Goal: Task Accomplishment & Management: Complete application form

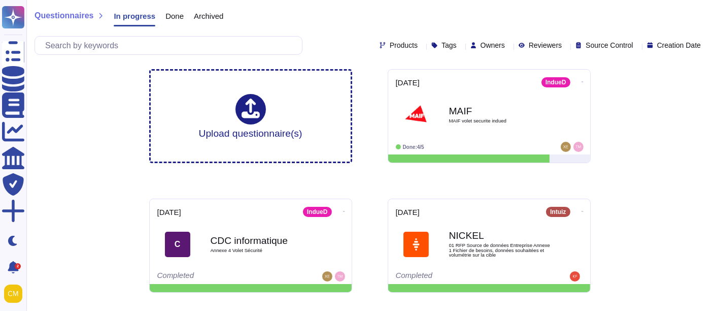
click at [646, 167] on div "Questionnaires In progress Done Archived Products Tags Owners Reviewers Source …" at bounding box center [369, 215] width 687 height 430
click at [642, 166] on div "Questionnaires In progress Done Archived Products Tags Owners Reviewers Source …" at bounding box center [369, 215] width 687 height 430
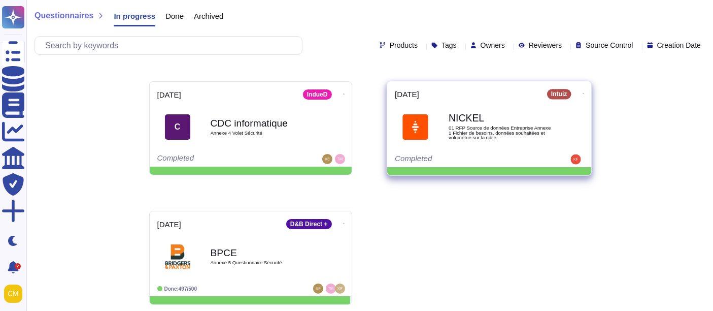
scroll to position [117, 0]
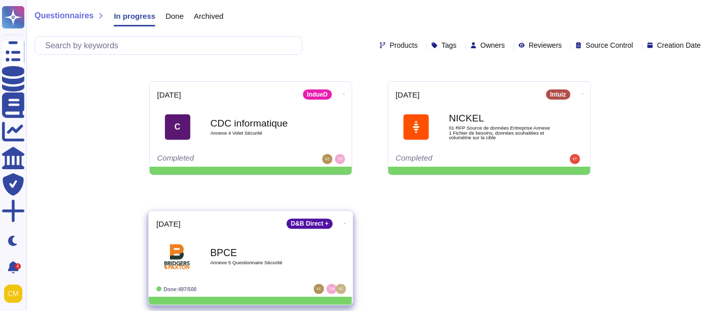
click at [282, 247] on b "BPCE" at bounding box center [261, 252] width 103 height 10
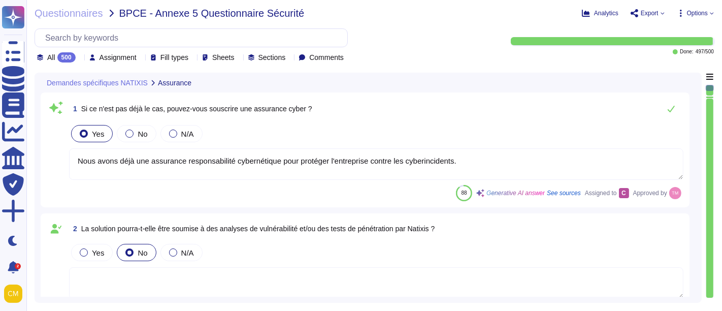
type textarea "Nous avons déjà une assurance responsabilité cybernétique pour protéger l'entre…"
type textarea "Nous ne nous engageons pas contractuellement à fournir les résultats des audits…"
type textarea "Il n'y a pas encore d'accord en place entre nos entreprises. Cependant, le cont…"
click at [141, 60] on div "Assignment" at bounding box center [114, 58] width 51 height 8
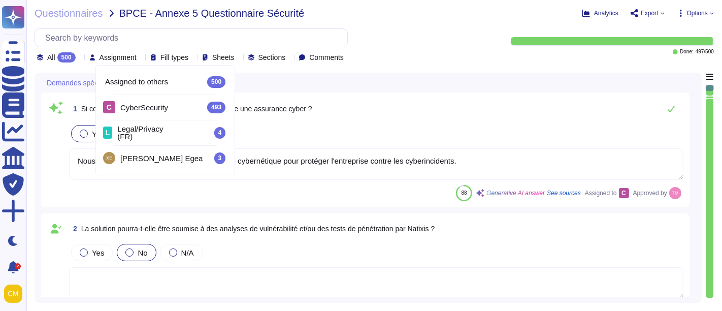
click at [80, 58] on icon at bounding box center [80, 58] width 0 height 0
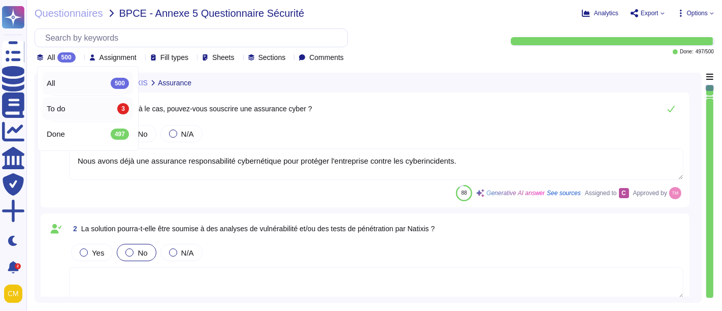
click at [81, 111] on div "To do 3" at bounding box center [88, 108] width 82 height 11
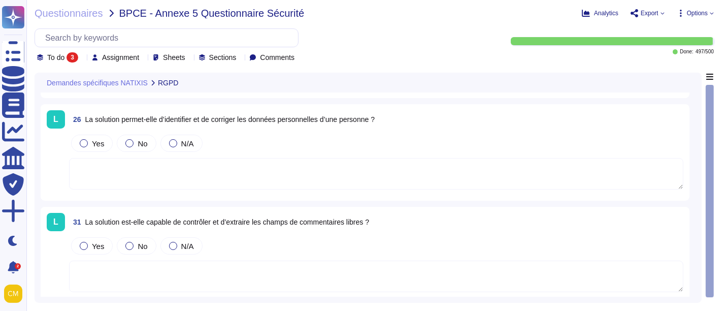
scroll to position [95, 0]
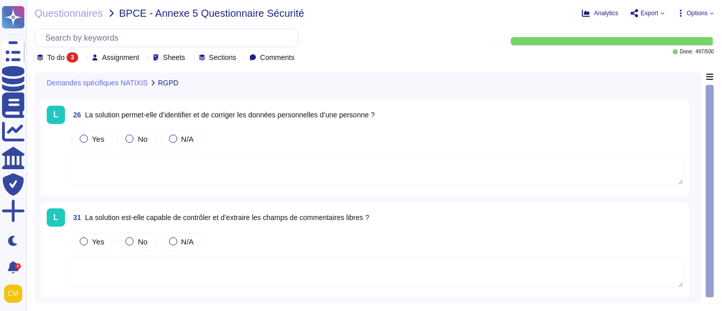
click at [379, 267] on textarea at bounding box center [376, 271] width 614 height 31
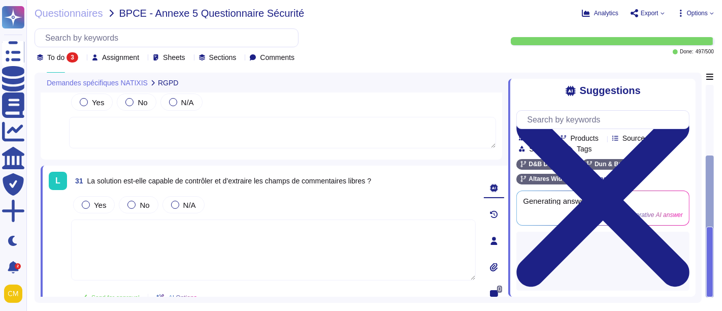
scroll to position [149, 0]
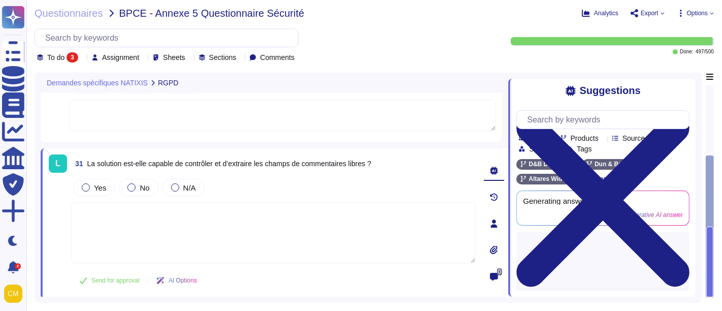
click at [401, 178] on div "Yes No N/A" at bounding box center [273, 187] width 405 height 21
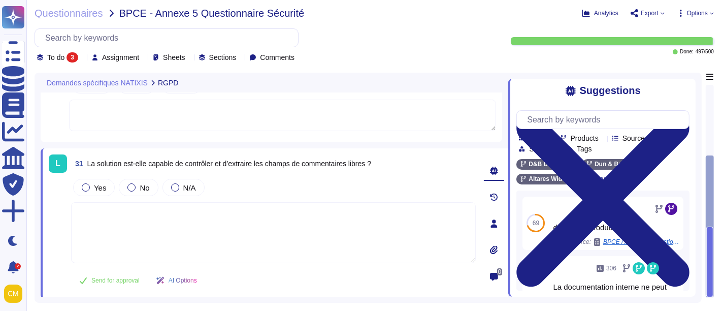
drag, startPoint x: 706, startPoint y: 179, endPoint x: 708, endPoint y: 196, distance: 17.3
click at [708, 196] on div at bounding box center [710, 226] width 8 height 142
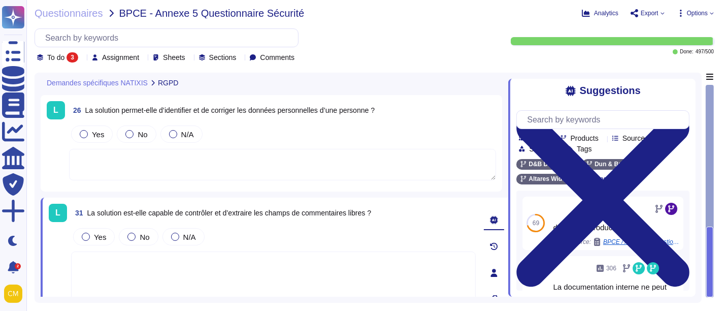
scroll to position [95, 0]
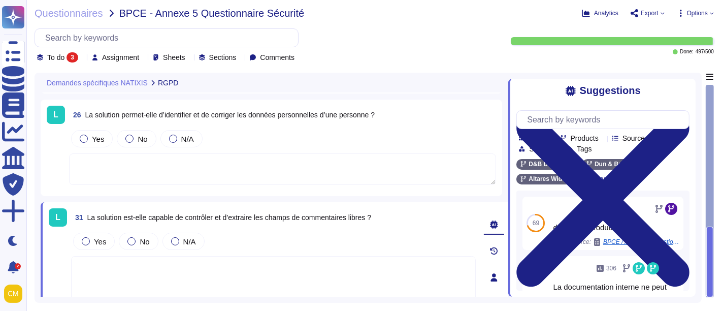
drag, startPoint x: 709, startPoint y: 251, endPoint x: 712, endPoint y: 177, distance: 74.2
click at [712, 177] on div at bounding box center [710, 191] width 8 height 213
click at [712, 177] on div at bounding box center [710, 191] width 8 height 212
drag, startPoint x: 703, startPoint y: 218, endPoint x: 706, endPoint y: 231, distance: 13.5
click at [705, 227] on div "Demandes spécifiques NATIXIS RGPD L 25 Vous engagez-vous à ce que la solution p…" at bounding box center [374, 188] width 679 height 230
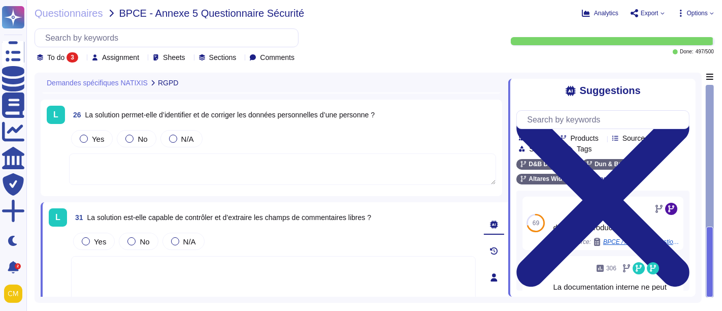
drag, startPoint x: 707, startPoint y: 237, endPoint x: 696, endPoint y: 158, distance: 79.4
click at [709, 150] on div at bounding box center [710, 191] width 8 height 213
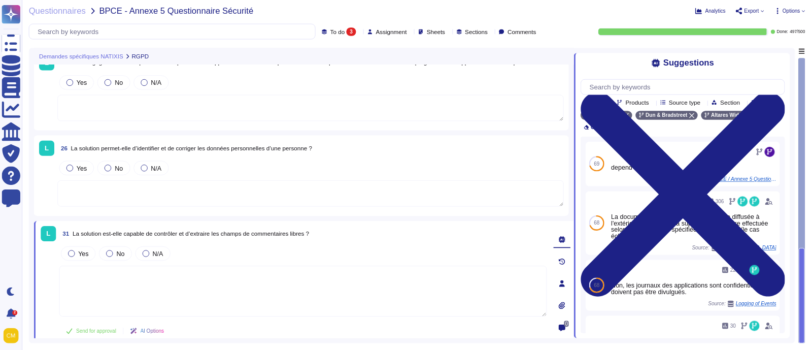
scroll to position [0, 0]
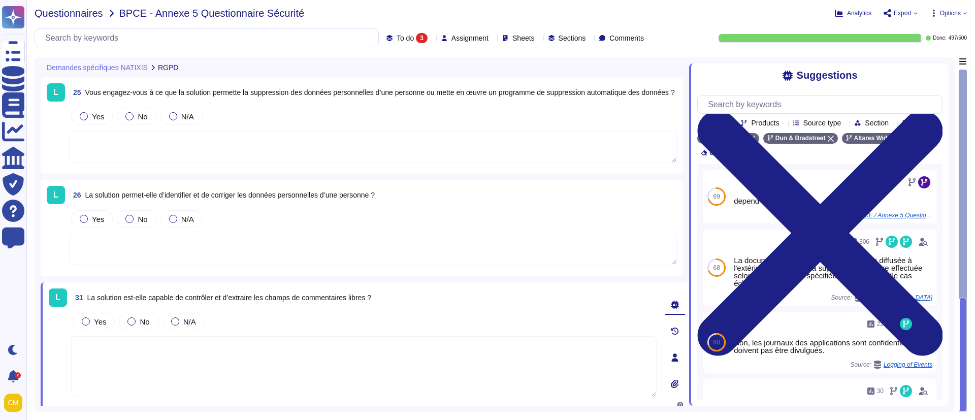
click at [80, 12] on span "Questionnaires" at bounding box center [69, 13] width 69 height 10
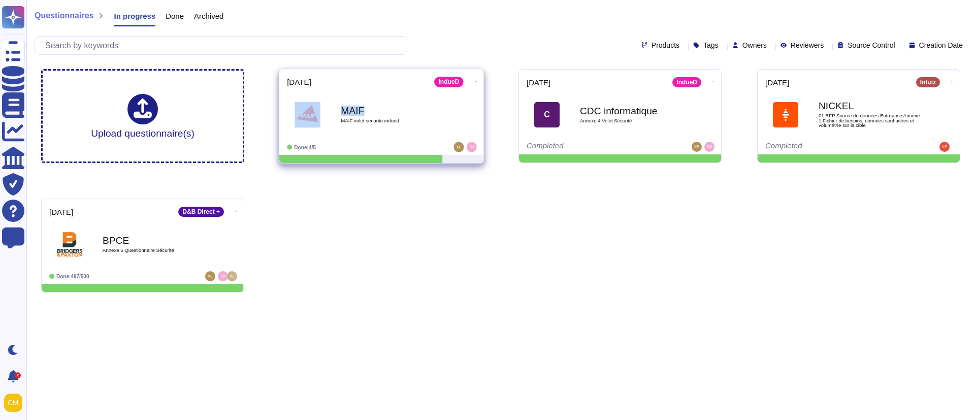
drag, startPoint x: 374, startPoint y: 107, endPoint x: 315, endPoint y: 112, distance: 59.1
click at [315, 112] on span "MAIF MAIF volet securite indued" at bounding box center [381, 114] width 189 height 41
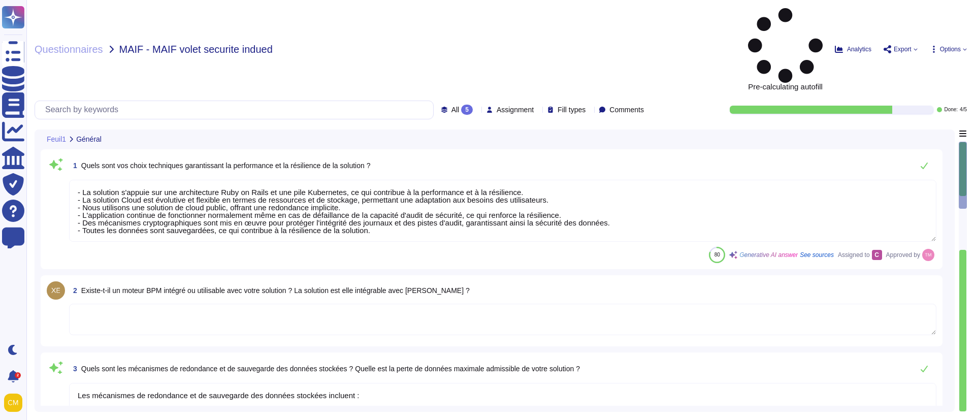
type textarea "- La solution s'appuie sur une architecture Ruby on Rails et une pile Kubernete…"
type textarea "Les mécanismes de redondance et de sauvegarde des données stockées incluent : -…"
type textarea "Nous publions une nouvelle version environ quatre fois par an. Après évaluation…"
type textarea "Lo ipsumdo si ametc ad eli sed doeiusmodtem in ut labor etdolo magn Aliquae adm…"
click at [461, 105] on div "5" at bounding box center [467, 110] width 12 height 10
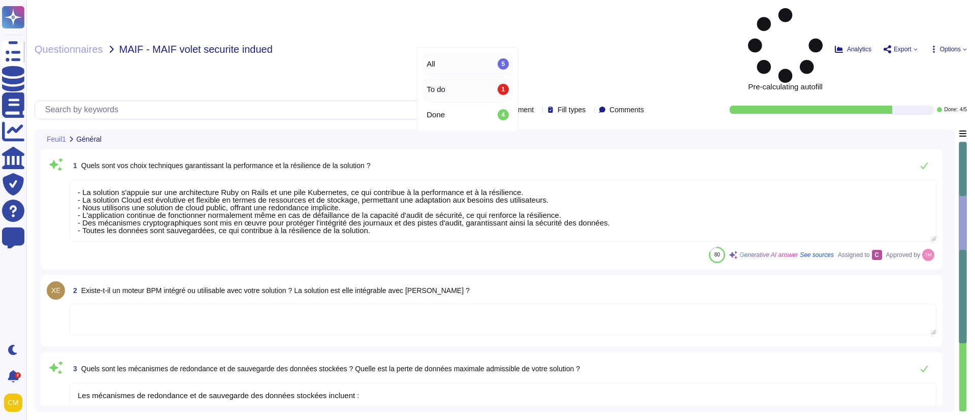
click at [466, 87] on div "To do 1" at bounding box center [467, 89] width 82 height 11
type textarea "Les mécanismes de redondance et de sauvegarde des données stockées incluent : -…"
type textarea "Nous publions une nouvelle version environ quatre fois par an. Après évaluation…"
type textarea "Lo ipsumdo si ametc ad eli sed doeiusmodtem in ut labor etdolo magn Aliquae adm…"
type textarea "- La solution s'appuie sur une architecture Ruby on Rails et une pile Kubernete…"
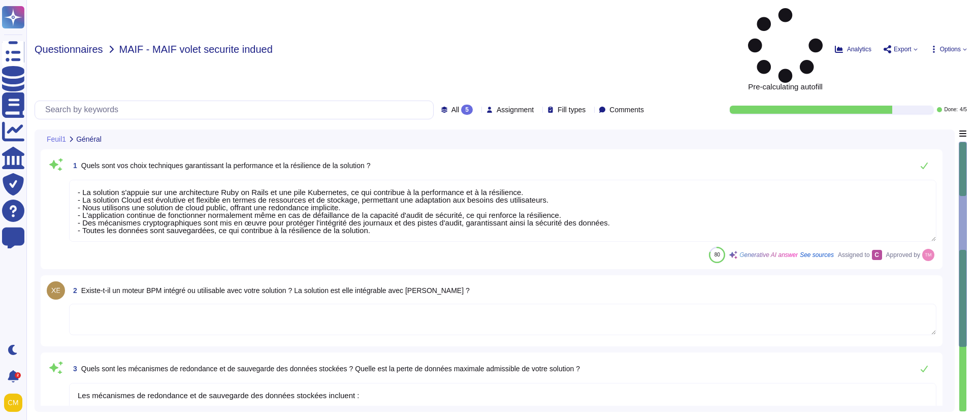
click at [73, 44] on span "Questionnaires" at bounding box center [69, 49] width 69 height 10
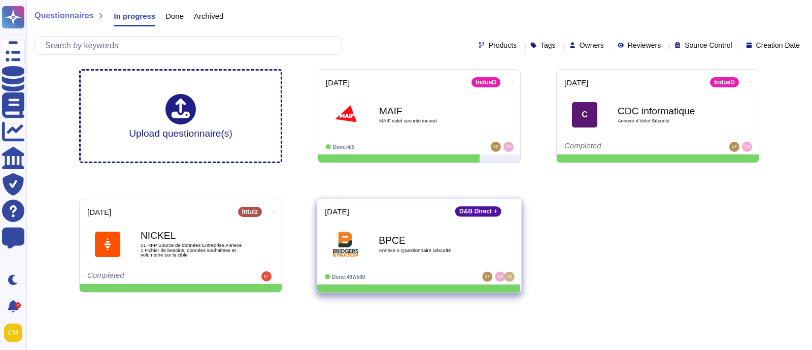
click at [435, 226] on div "BPCE Annexe 5 Questionnaire Sécurité" at bounding box center [430, 243] width 103 height 41
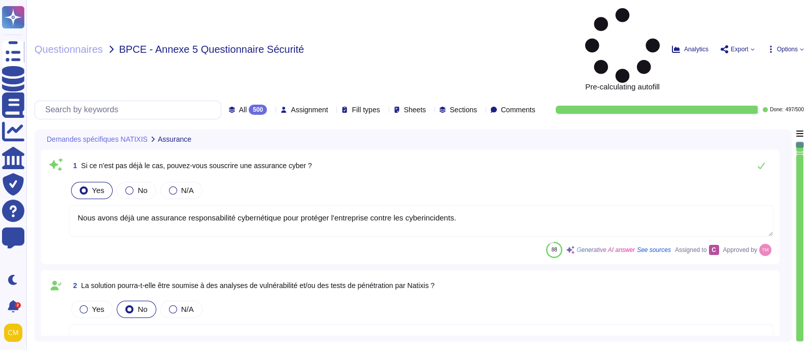
type textarea "Nous avons déjà une assurance responsabilité cybernétique pour protéger l'entre…"
type textarea "Nous ne nous engageons pas contractuellement à fournir les résultats des audits…"
type textarea "Il n'y a pas encore d'accord en place entre nos entreprises. Cependant, le cont…"
type textarea "Oui, nous nous engageons à effectuer des tests de pénétration externes et inter…"
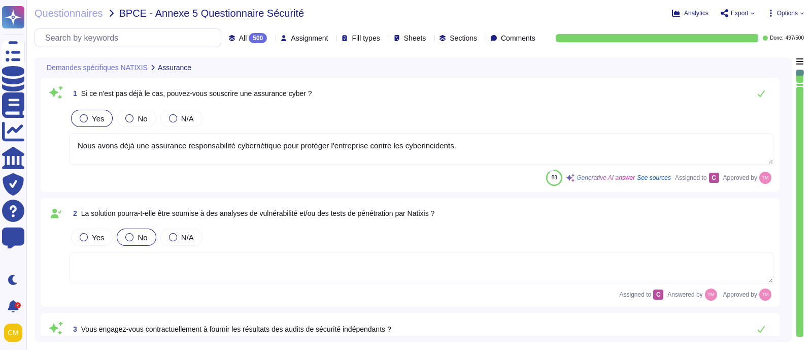
click at [237, 38] on div "All 500" at bounding box center [250, 38] width 43 height 10
click at [247, 85] on div "To do 3" at bounding box center [246, 89] width 82 height 11
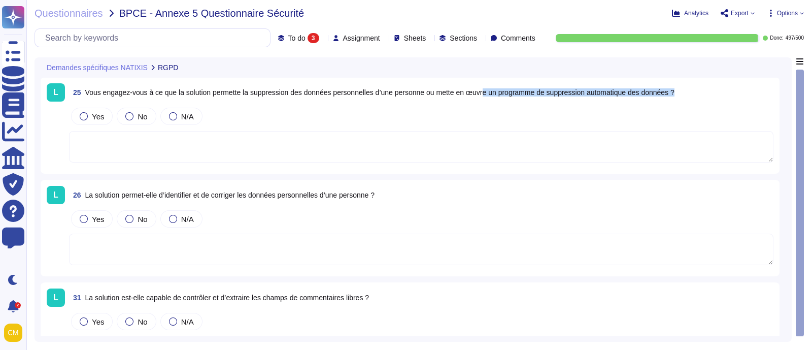
drag, startPoint x: 684, startPoint y: 94, endPoint x: 488, endPoint y: 100, distance: 196.0
click at [488, 100] on span "25 Vous engagez-vous à ce que la solution permette la suppression des données p…" at bounding box center [372, 92] width 606 height 18
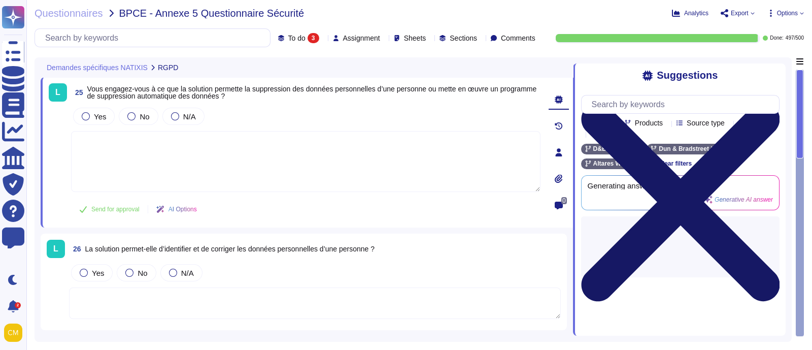
click at [721, 103] on icon at bounding box center [680, 202] width 199 height 199
